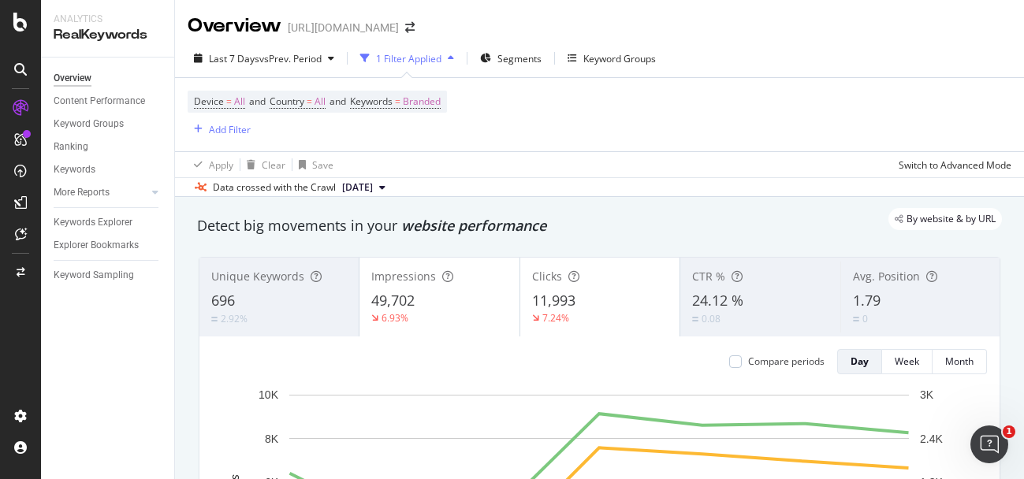
scroll to position [97, 0]
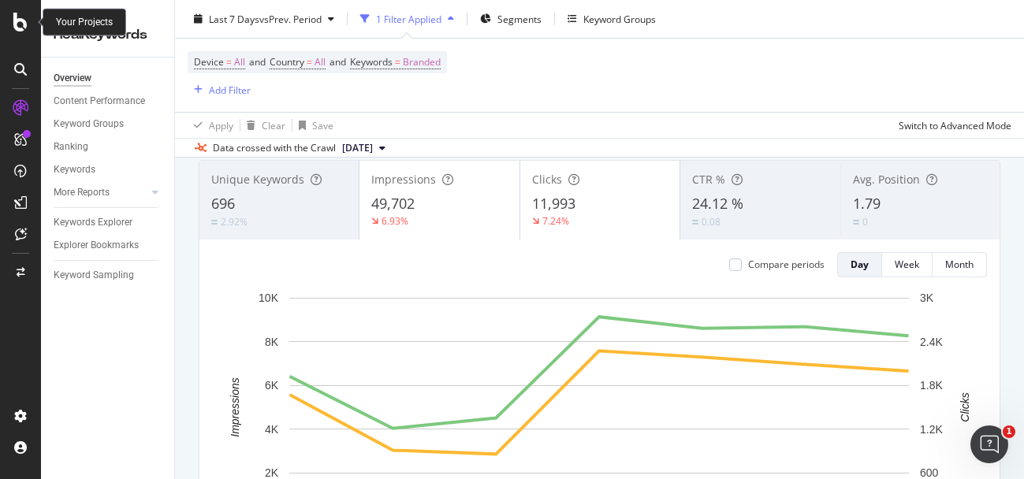
click at [20, 23] on icon at bounding box center [20, 22] width 14 height 19
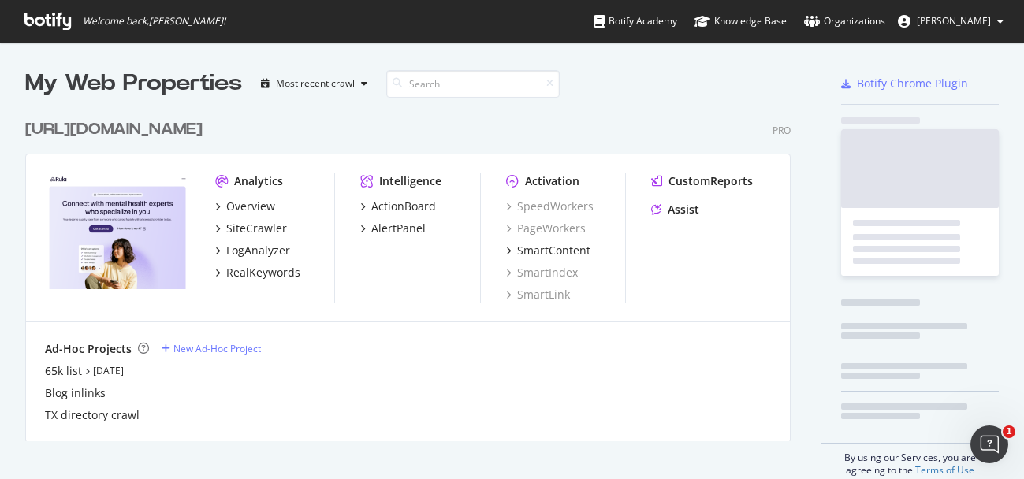
scroll to position [479, 1024]
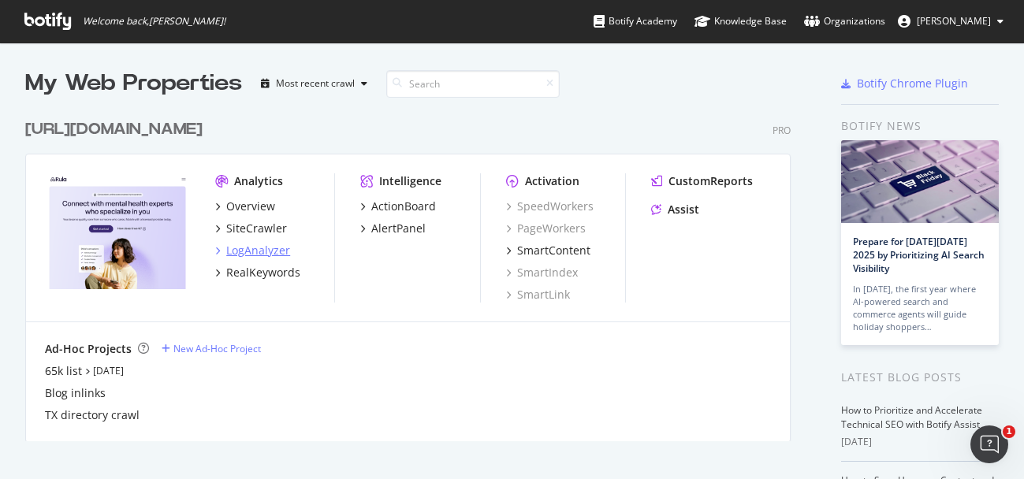
click at [242, 250] on div "LogAnalyzer" at bounding box center [258, 251] width 64 height 16
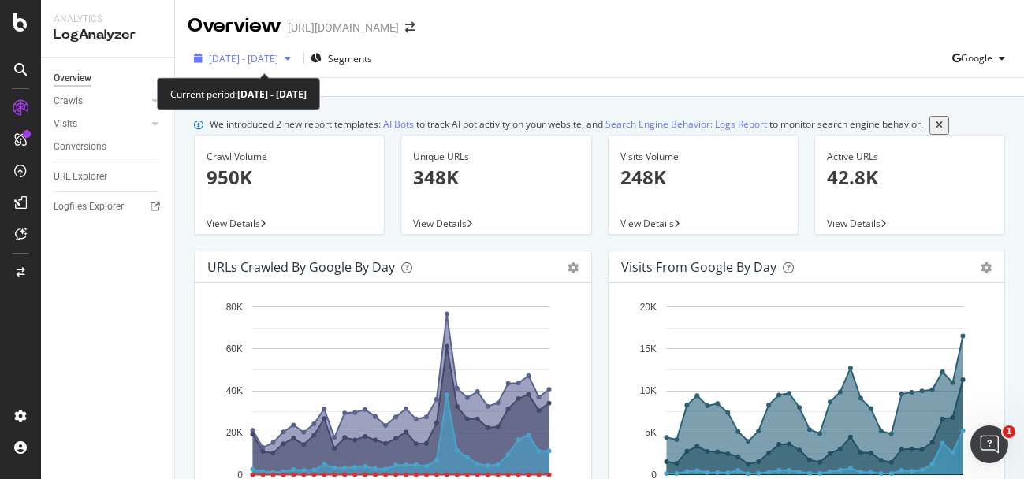
click at [291, 58] on icon "button" at bounding box center [287, 58] width 6 height 9
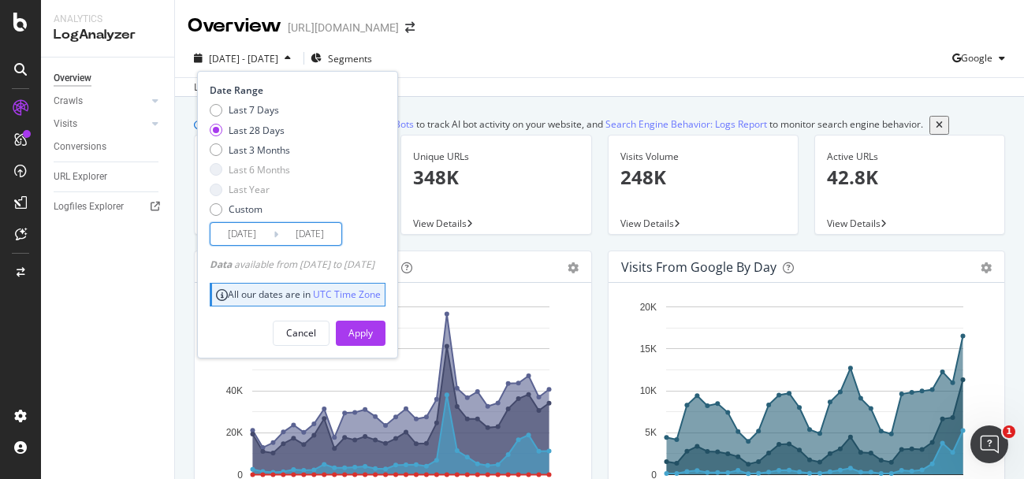
click at [300, 240] on input "[DATE]" at bounding box center [309, 234] width 63 height 22
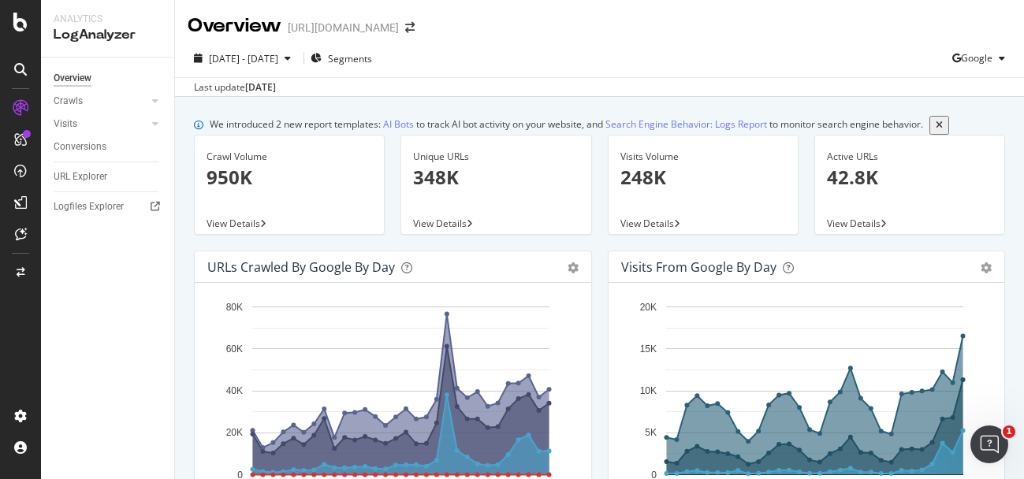
click at [656, 61] on div "Overview [URL][DOMAIN_NAME] [DATE] - [DATE] Segments Google Last update [DATE] …" at bounding box center [599, 239] width 849 height 479
click at [372, 54] on span "Segments" at bounding box center [350, 58] width 44 height 13
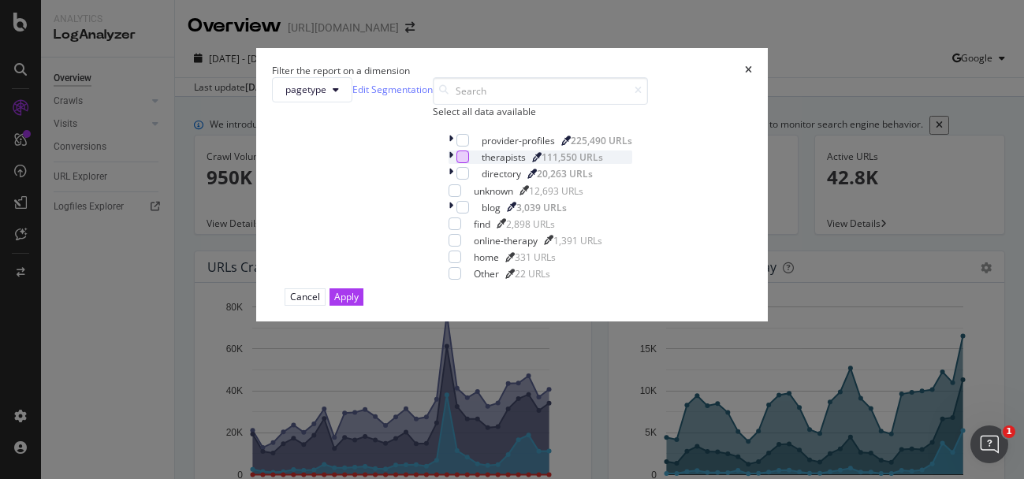
click at [456, 163] on div "modal" at bounding box center [462, 157] width 13 height 13
click at [359, 303] on div "Apply" at bounding box center [346, 296] width 24 height 13
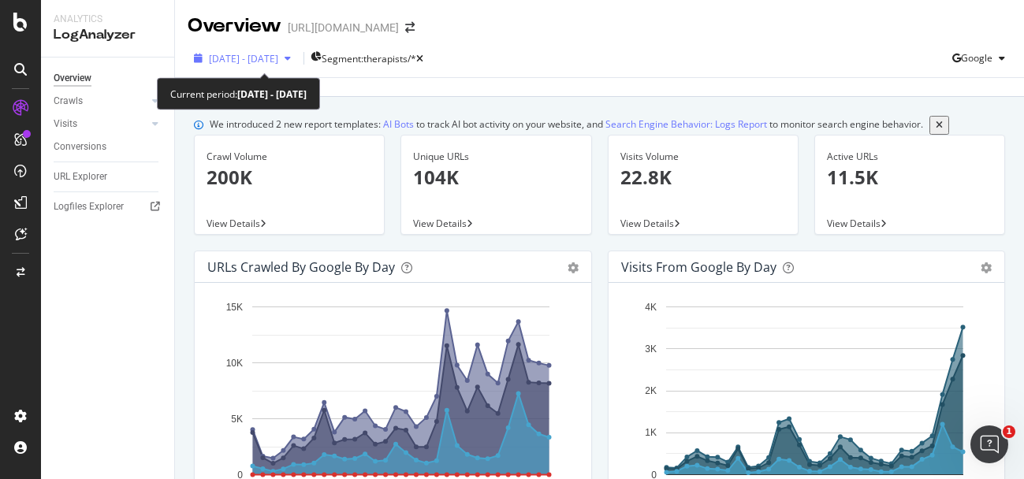
click at [278, 54] on span "[DATE] - [DATE]" at bounding box center [243, 58] width 69 height 13
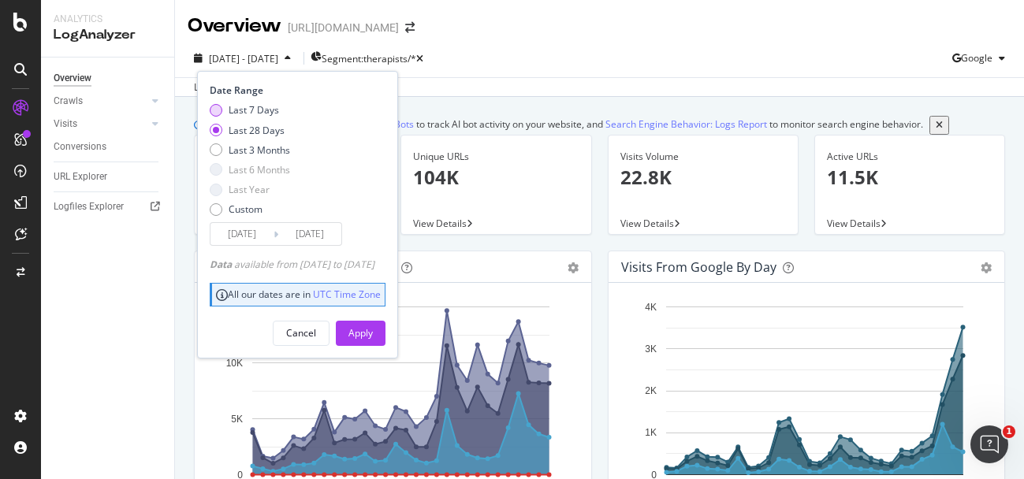
click at [262, 110] on div "Last 7 Days" at bounding box center [254, 109] width 50 height 13
type input "[DATE]"
click at [373, 328] on div "Apply" at bounding box center [360, 332] width 24 height 13
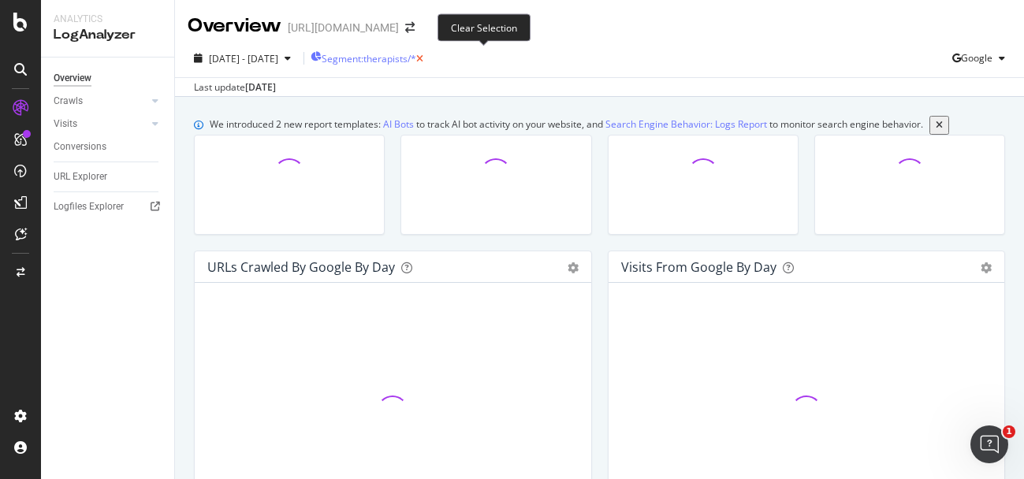
click at [423, 58] on icon "button" at bounding box center [419, 58] width 7 height 9
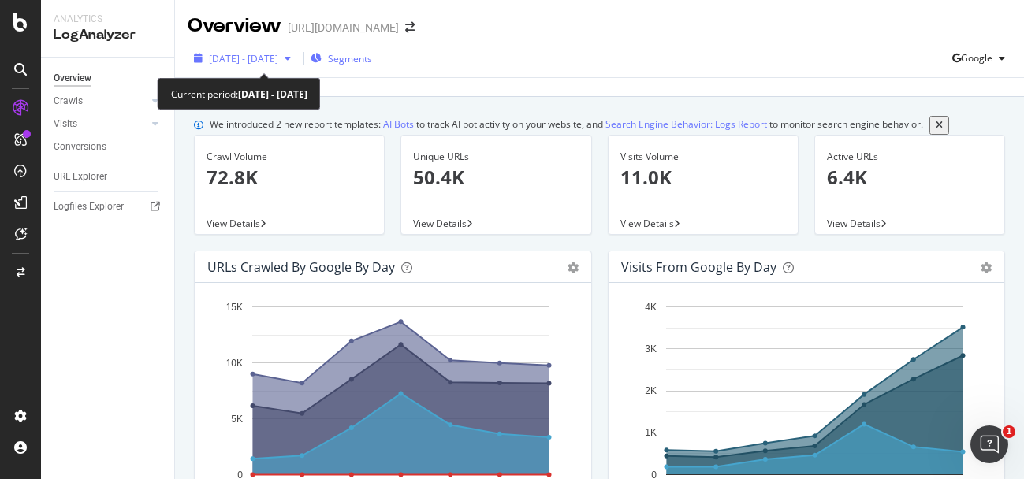
click at [297, 61] on div "button" at bounding box center [287, 58] width 19 height 9
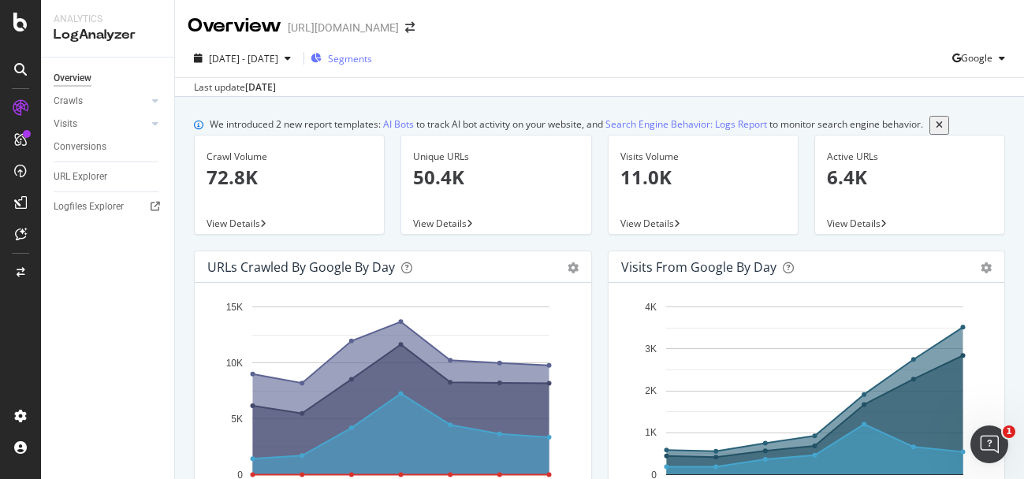
click at [688, 88] on div "Last update [DATE]" at bounding box center [599, 86] width 849 height 19
click at [372, 58] on span "Segments" at bounding box center [350, 58] width 44 height 13
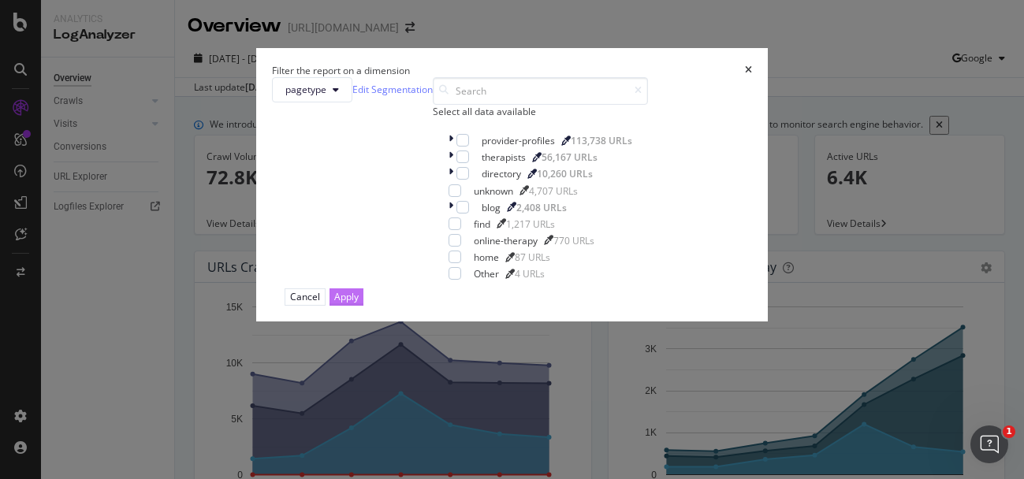
click at [359, 303] on div "Apply" at bounding box center [346, 296] width 24 height 13
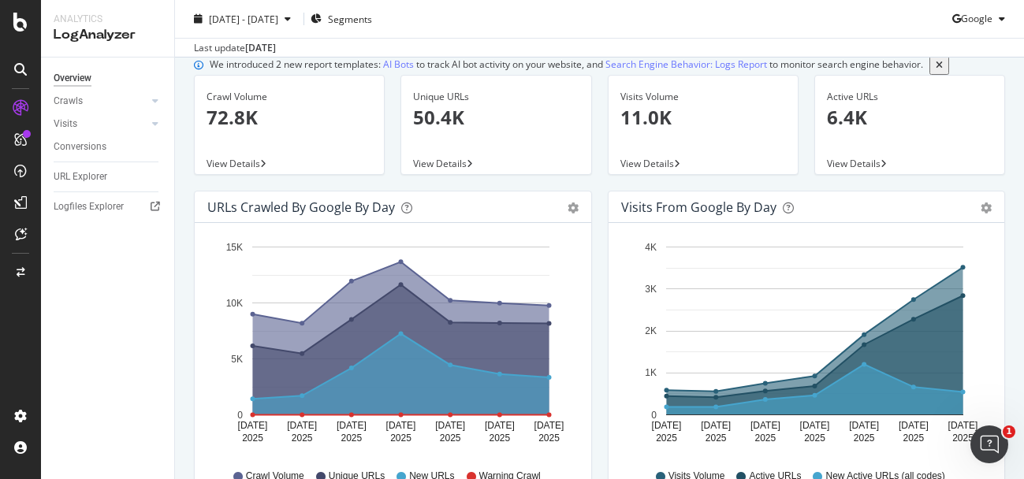
scroll to position [65, 0]
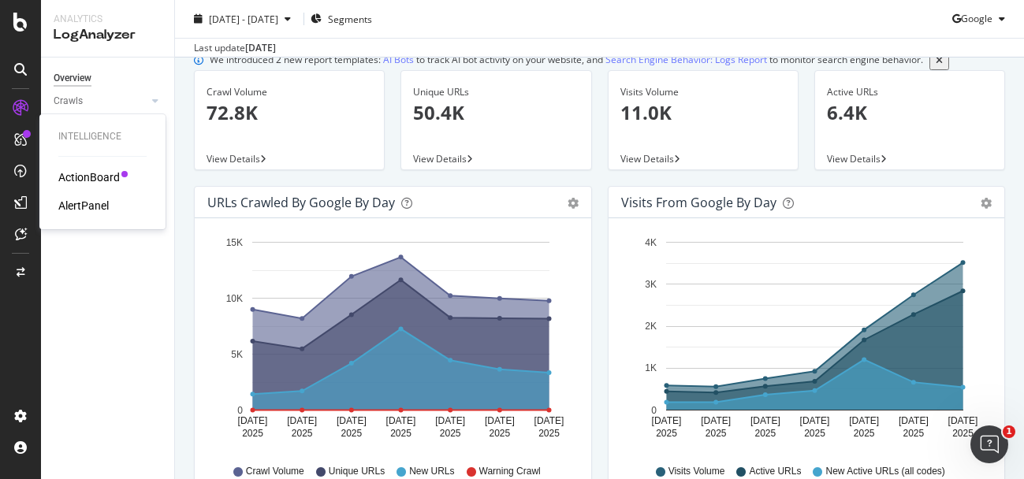
click at [24, 144] on icon at bounding box center [20, 139] width 13 height 13
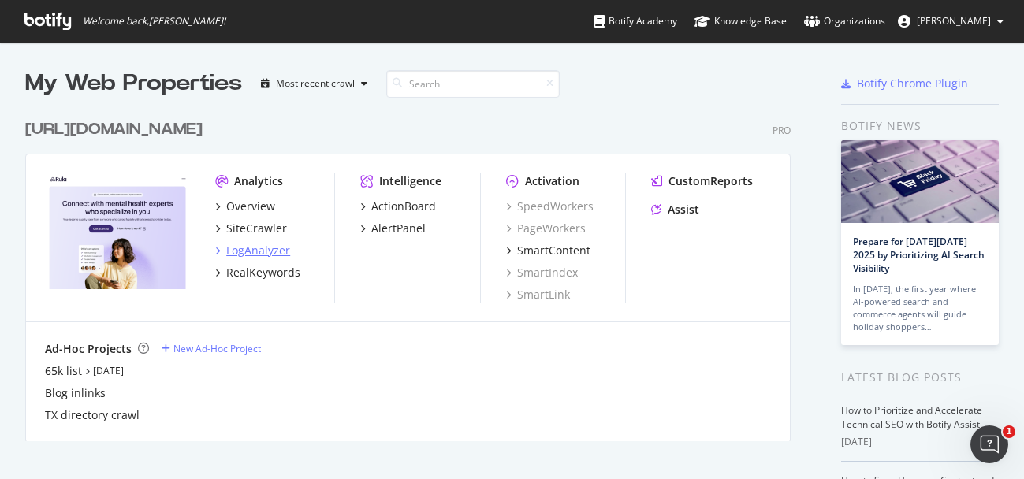
click at [258, 246] on div "LogAnalyzer" at bounding box center [258, 251] width 64 height 16
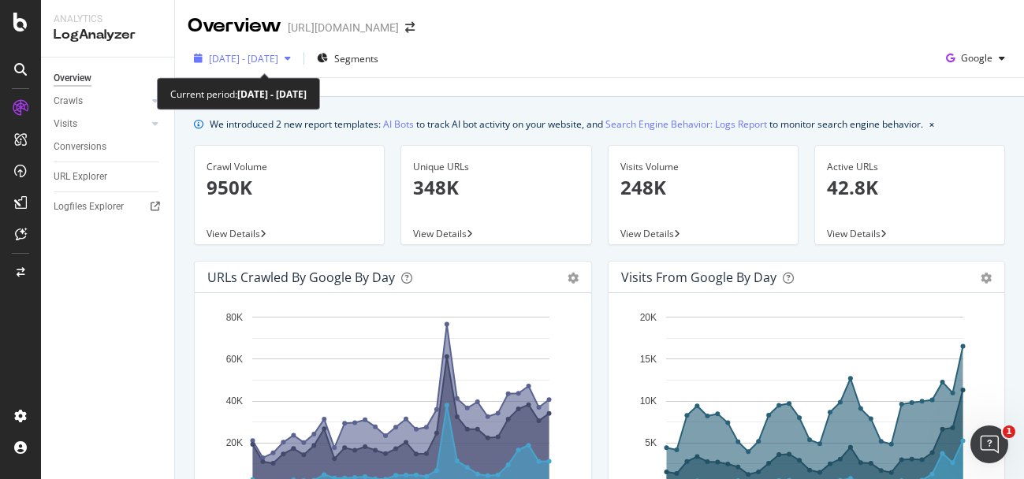
click at [278, 61] on span "[DATE] - [DATE]" at bounding box center [243, 58] width 69 height 13
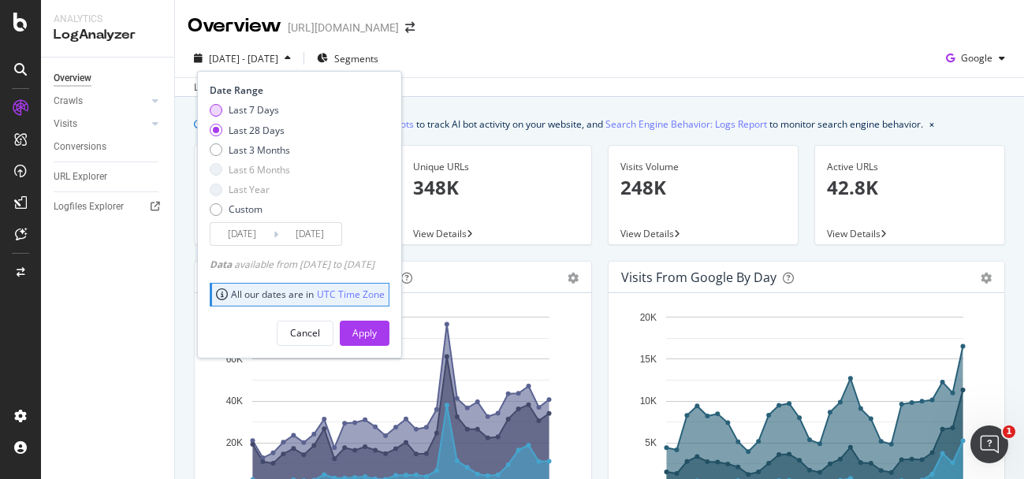
click at [262, 110] on div "Last 7 Days" at bounding box center [254, 109] width 50 height 13
type input "[DATE]"
click at [377, 329] on div "Apply" at bounding box center [364, 332] width 24 height 13
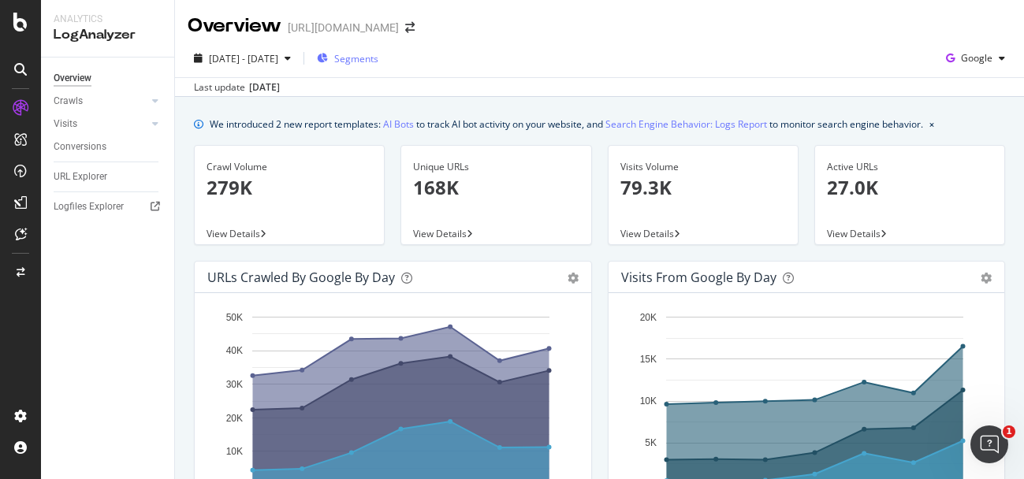
click at [378, 65] on span "Segments" at bounding box center [356, 58] width 44 height 13
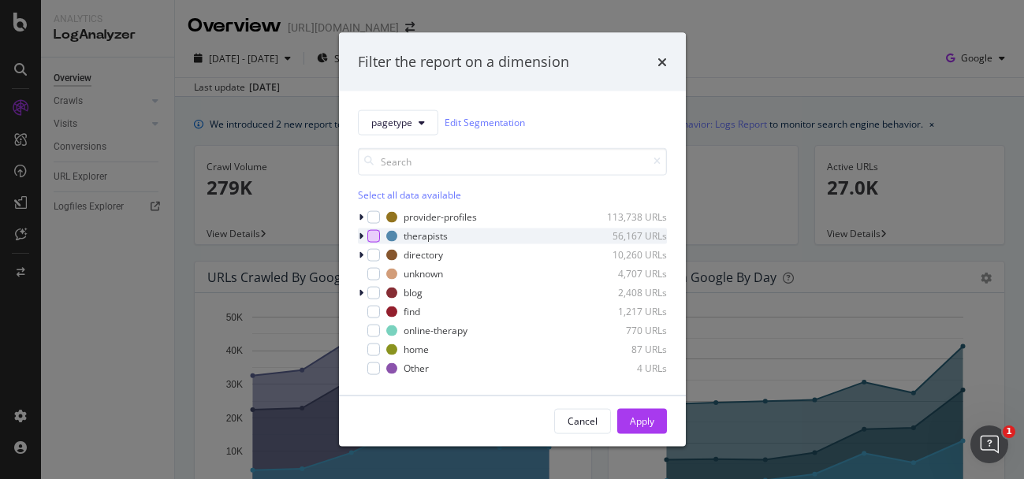
click at [373, 236] on div "modal" at bounding box center [373, 235] width 13 height 13
click at [649, 422] on div "Apply" at bounding box center [642, 421] width 24 height 13
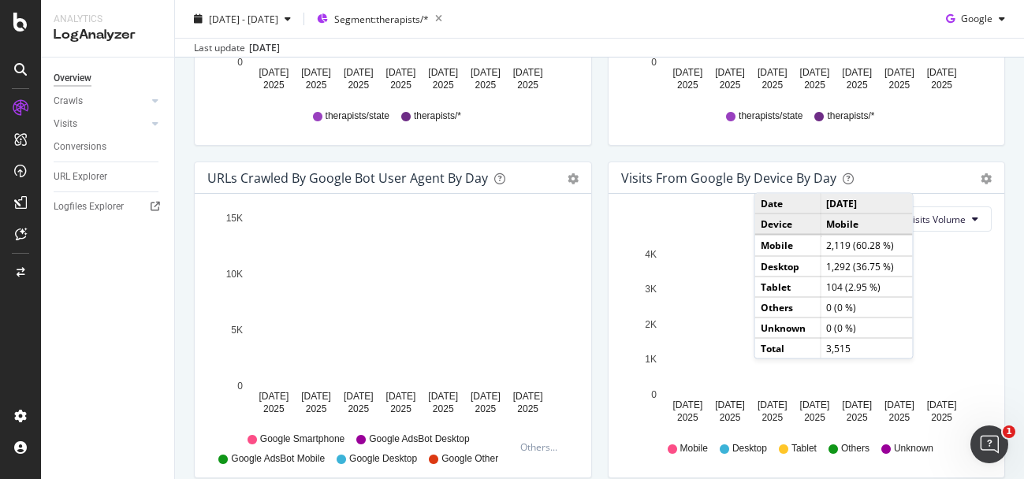
scroll to position [775, 0]
